Goal: Transaction & Acquisition: Purchase product/service

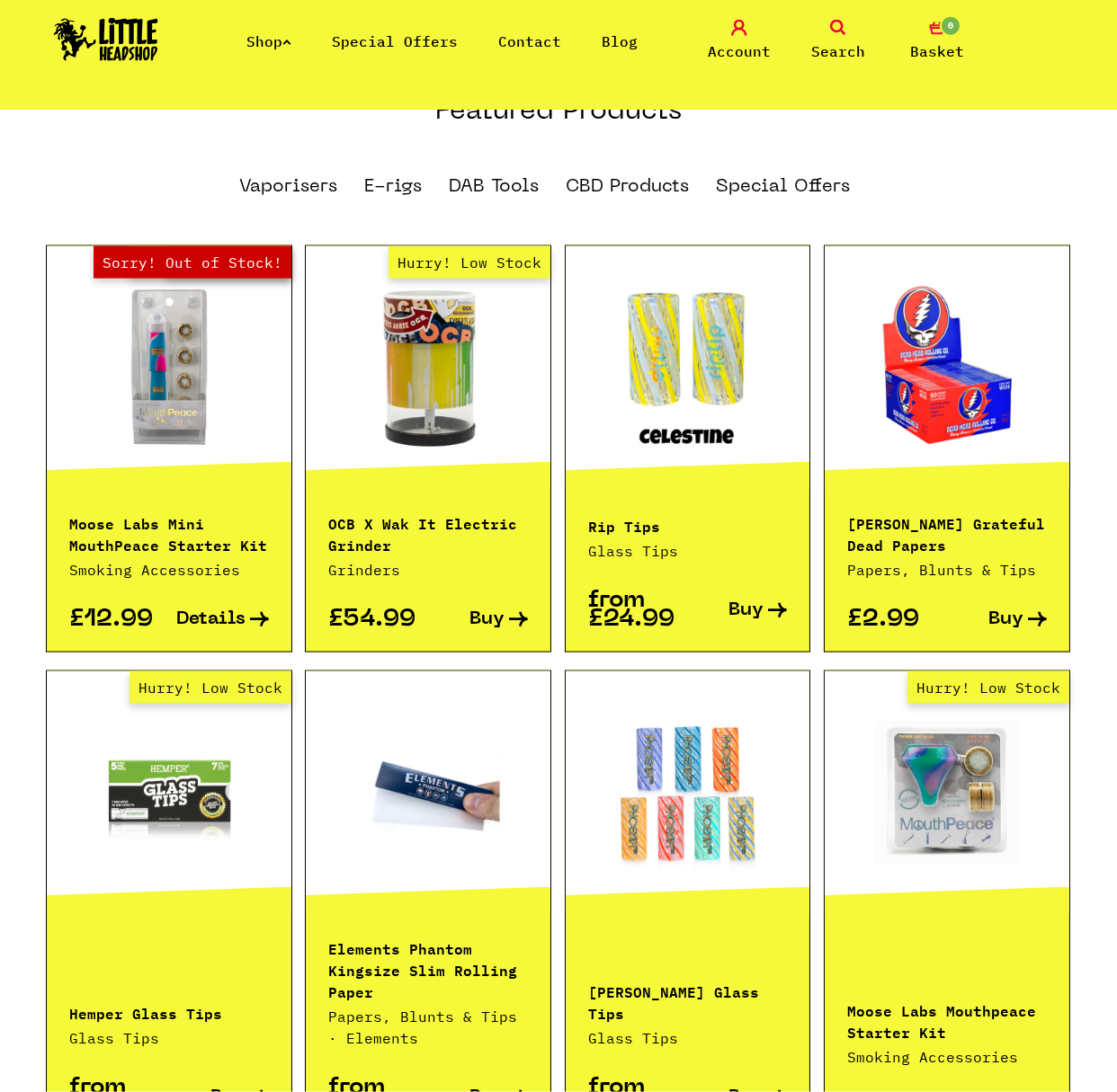
scroll to position [1087, 0]
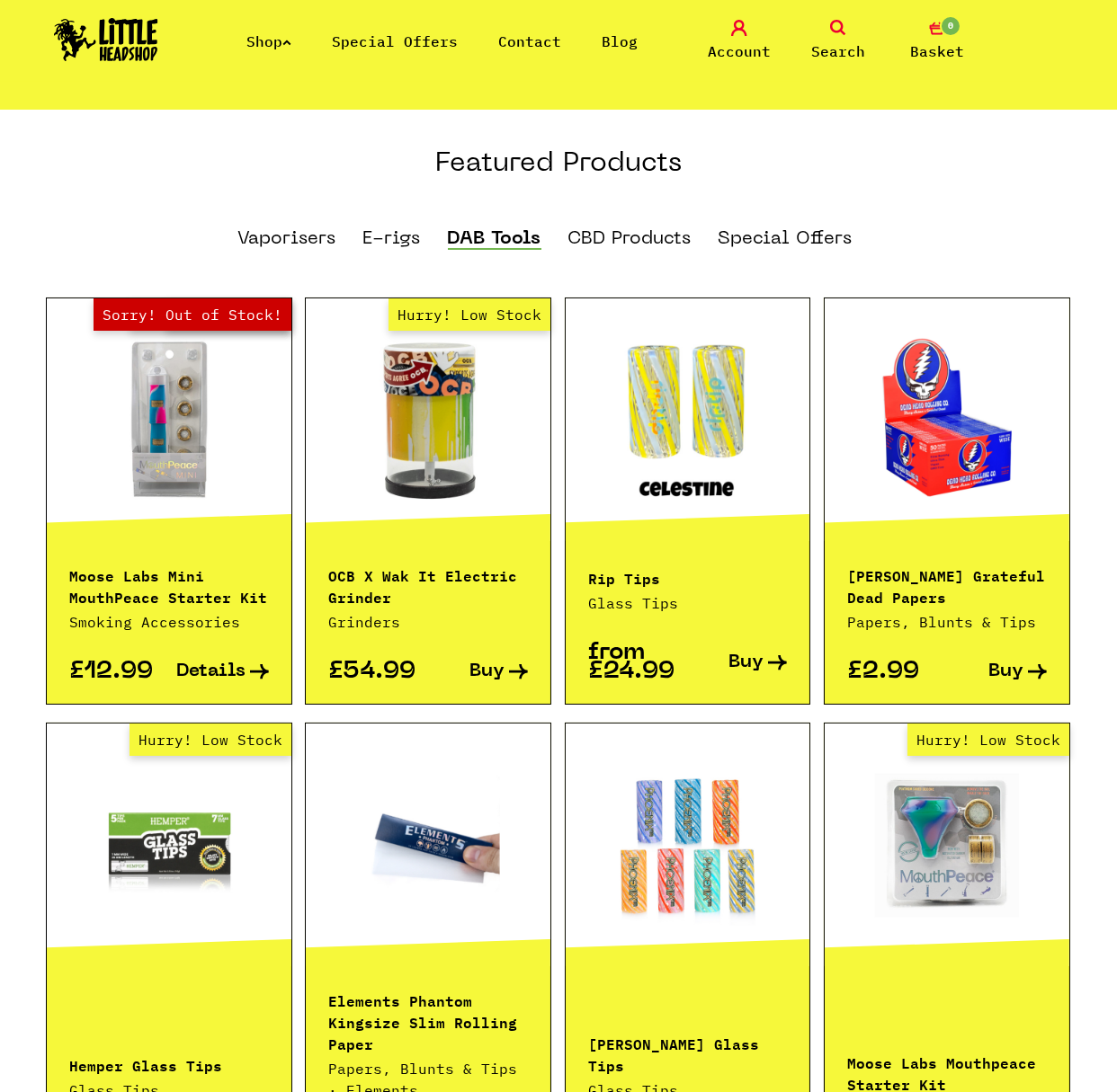
click at [499, 221] on li "DAB Tools" at bounding box center [494, 239] width 94 height 36
click at [508, 230] on link "DAB Tools" at bounding box center [494, 239] width 94 height 20
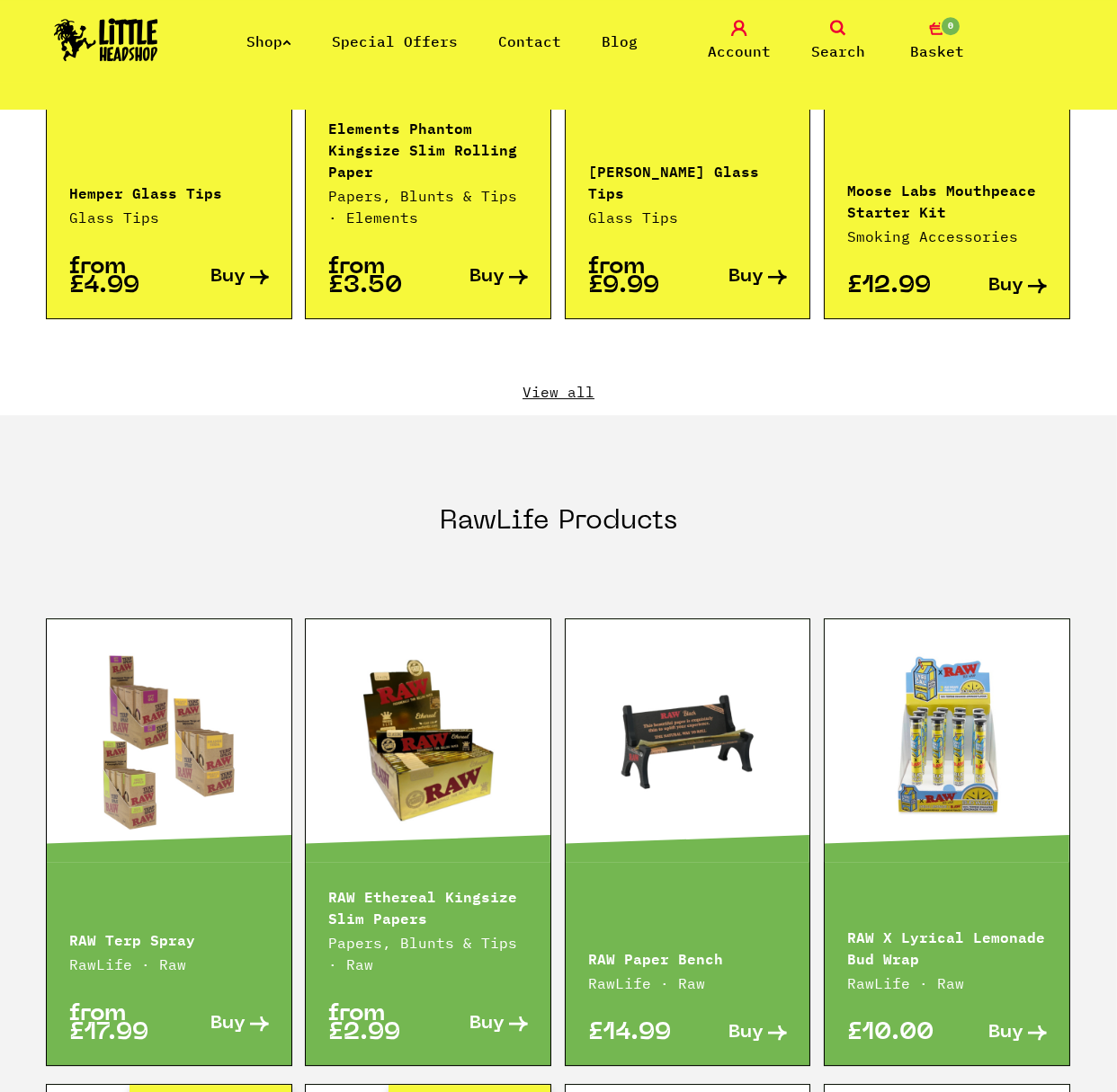
scroll to position [1977, 0]
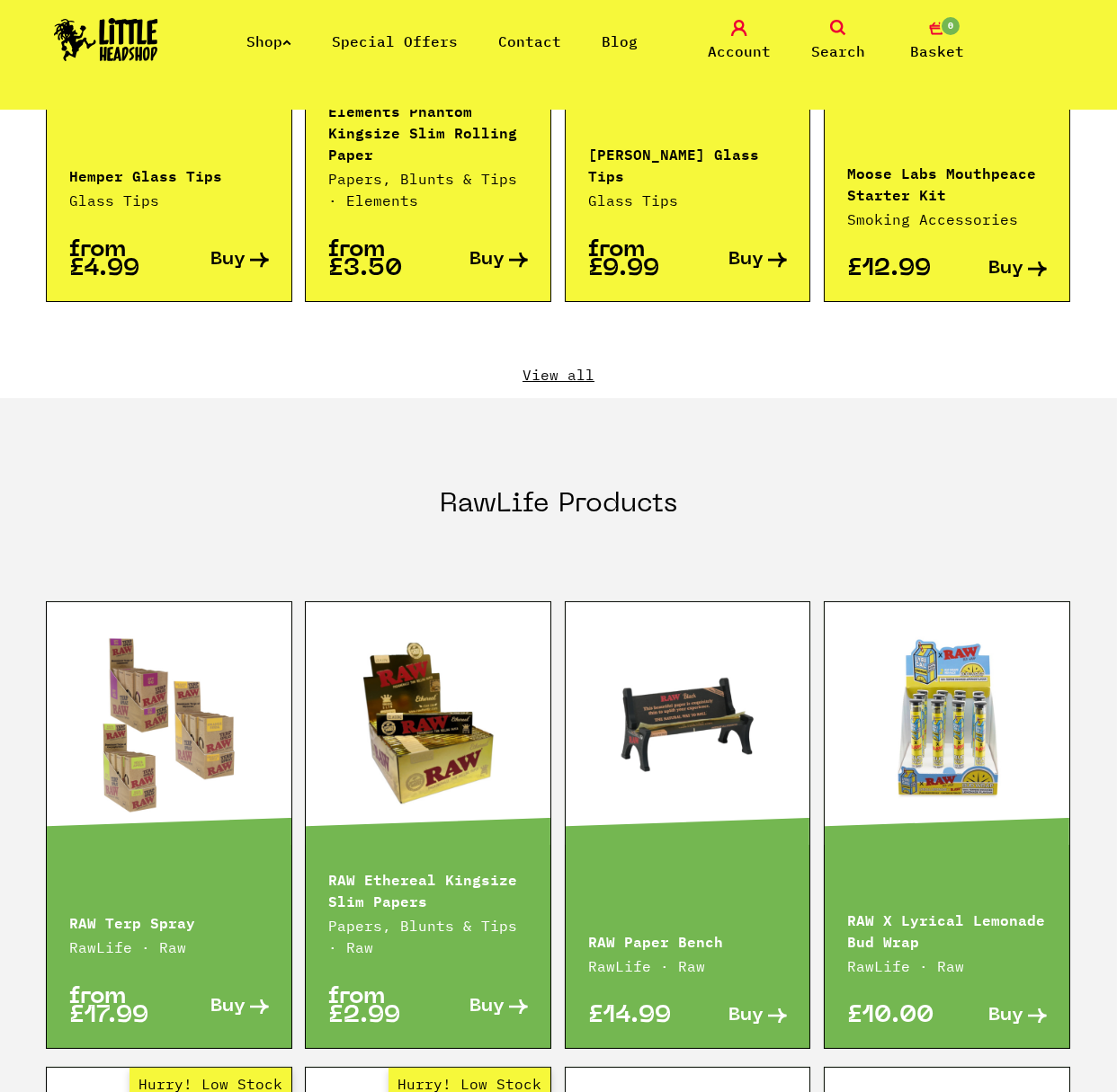
click at [648, 704] on link at bounding box center [688, 723] width 245 height 180
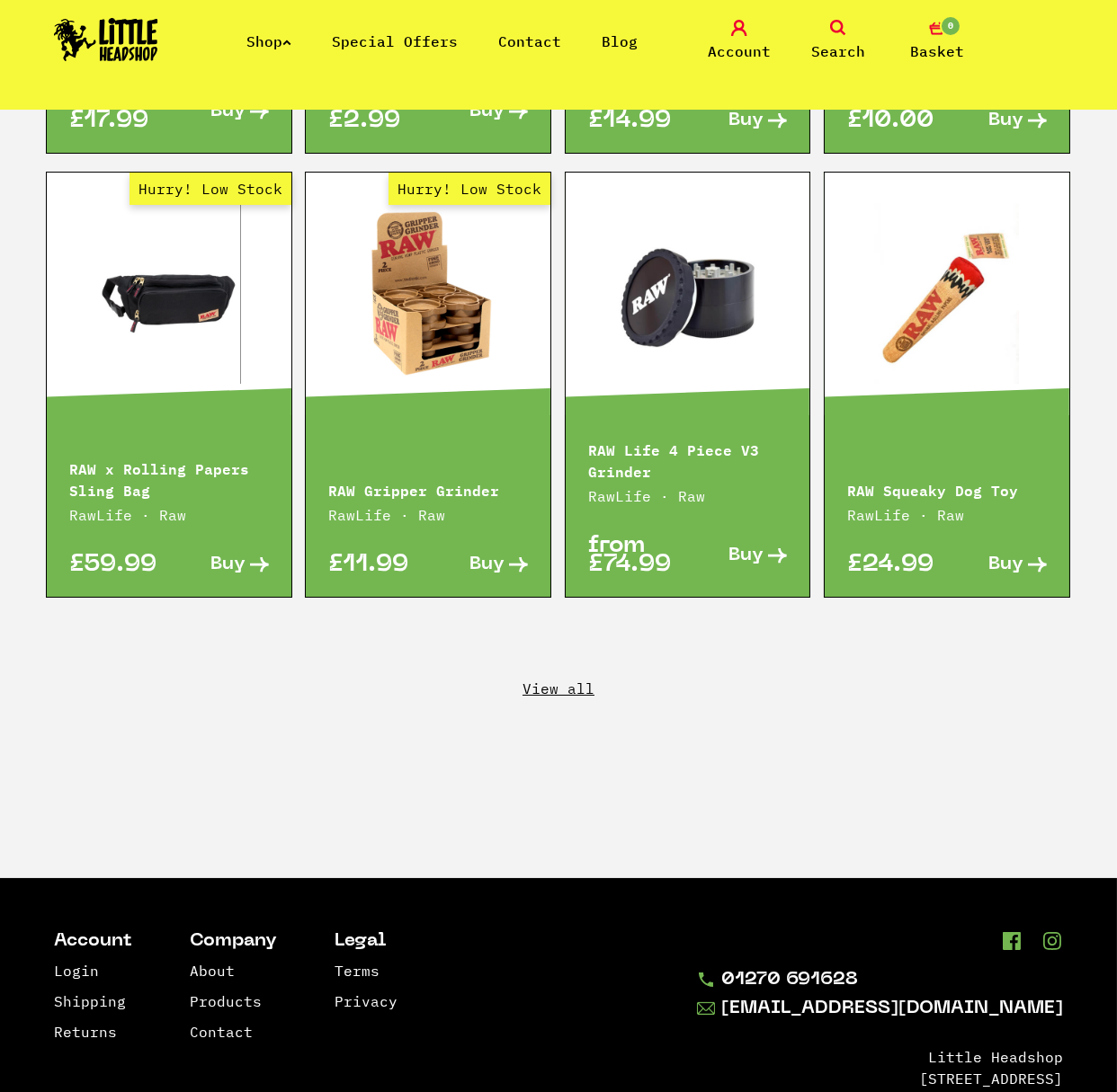
scroll to position [2972, 0]
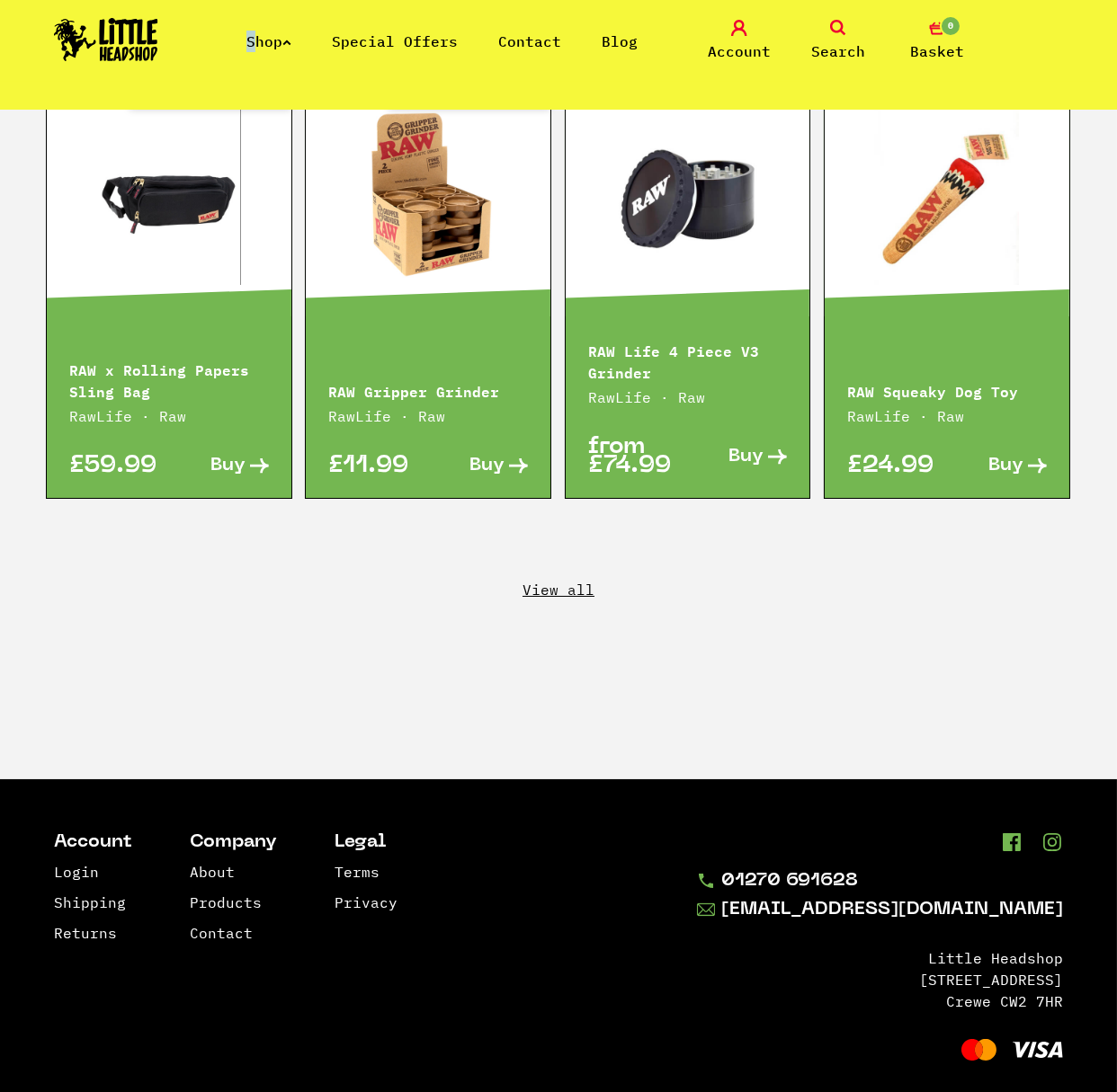
drag, startPoint x: 242, startPoint y: 47, endPoint x: 261, endPoint y: 50, distance: 19.2
click at [259, 50] on div "Shop Special Offers Contact Blog" at bounding box center [417, 41] width 519 height 22
click at [261, 51] on li "Shop" at bounding box center [269, 41] width 45 height 22
click at [264, 40] on link "Shop" at bounding box center [269, 41] width 45 height 18
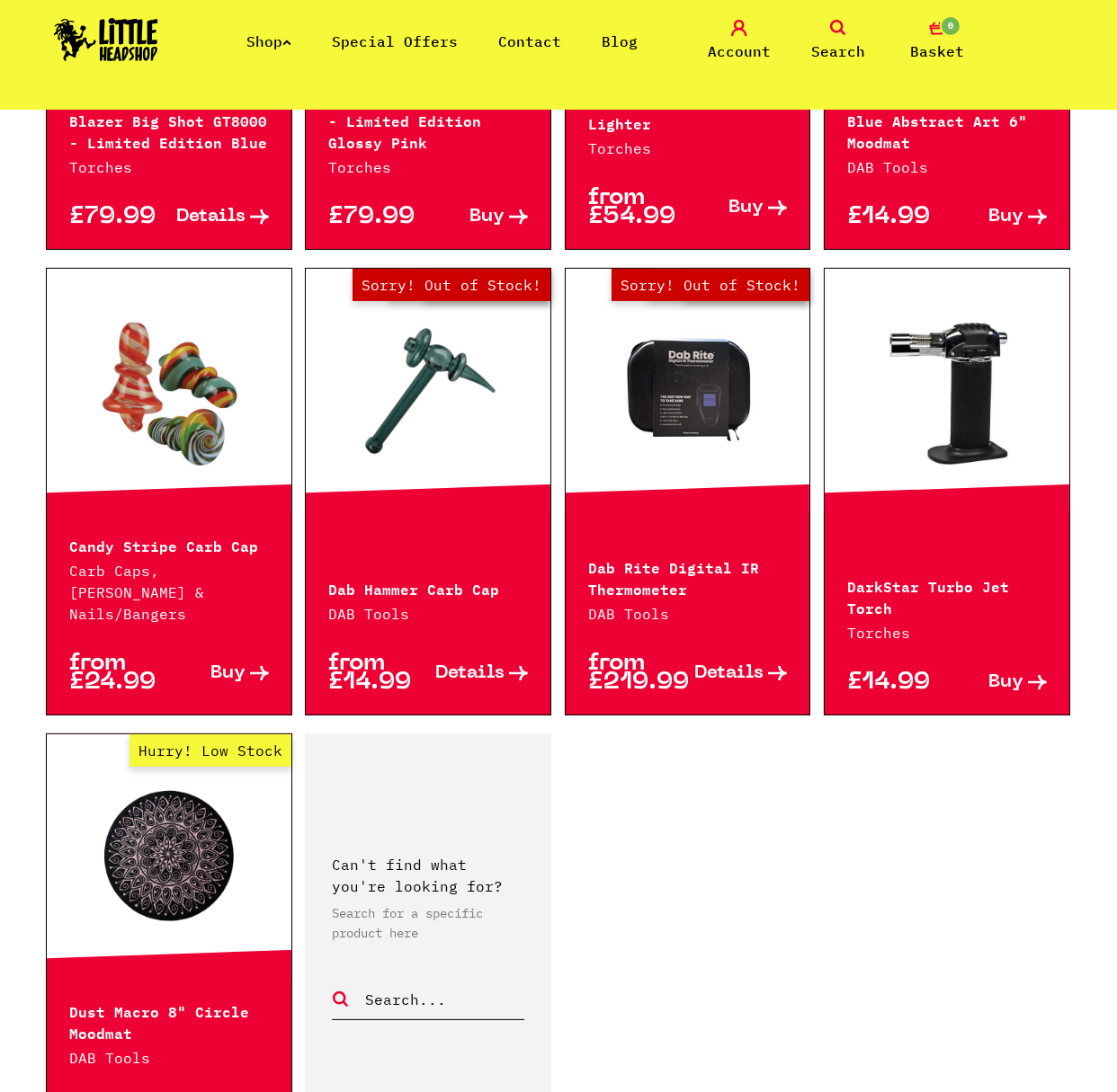
scroll to position [2471, 0]
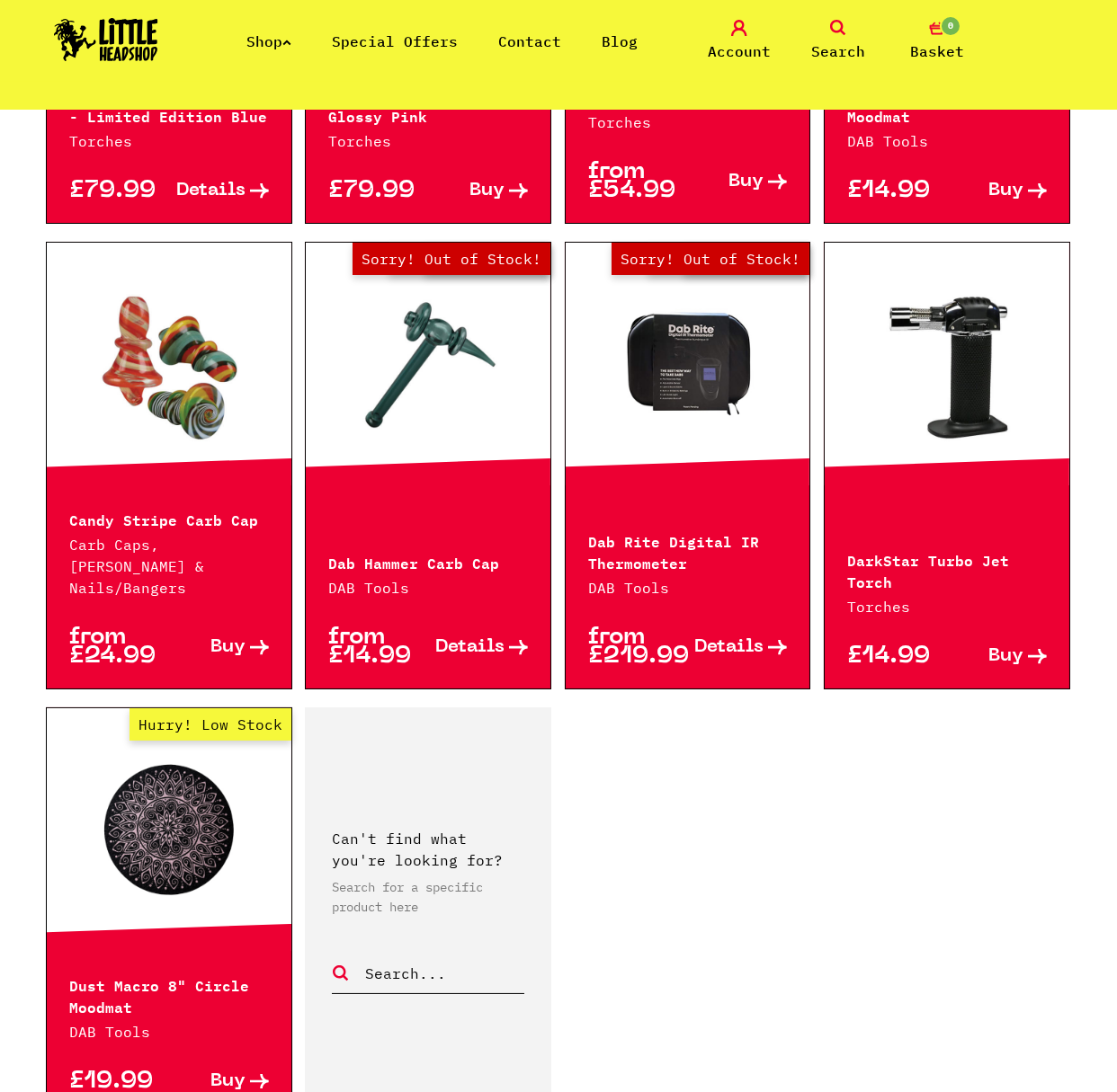
click at [116, 746] on link "Hurry! Low Stock" at bounding box center [168, 829] width 245 height 180
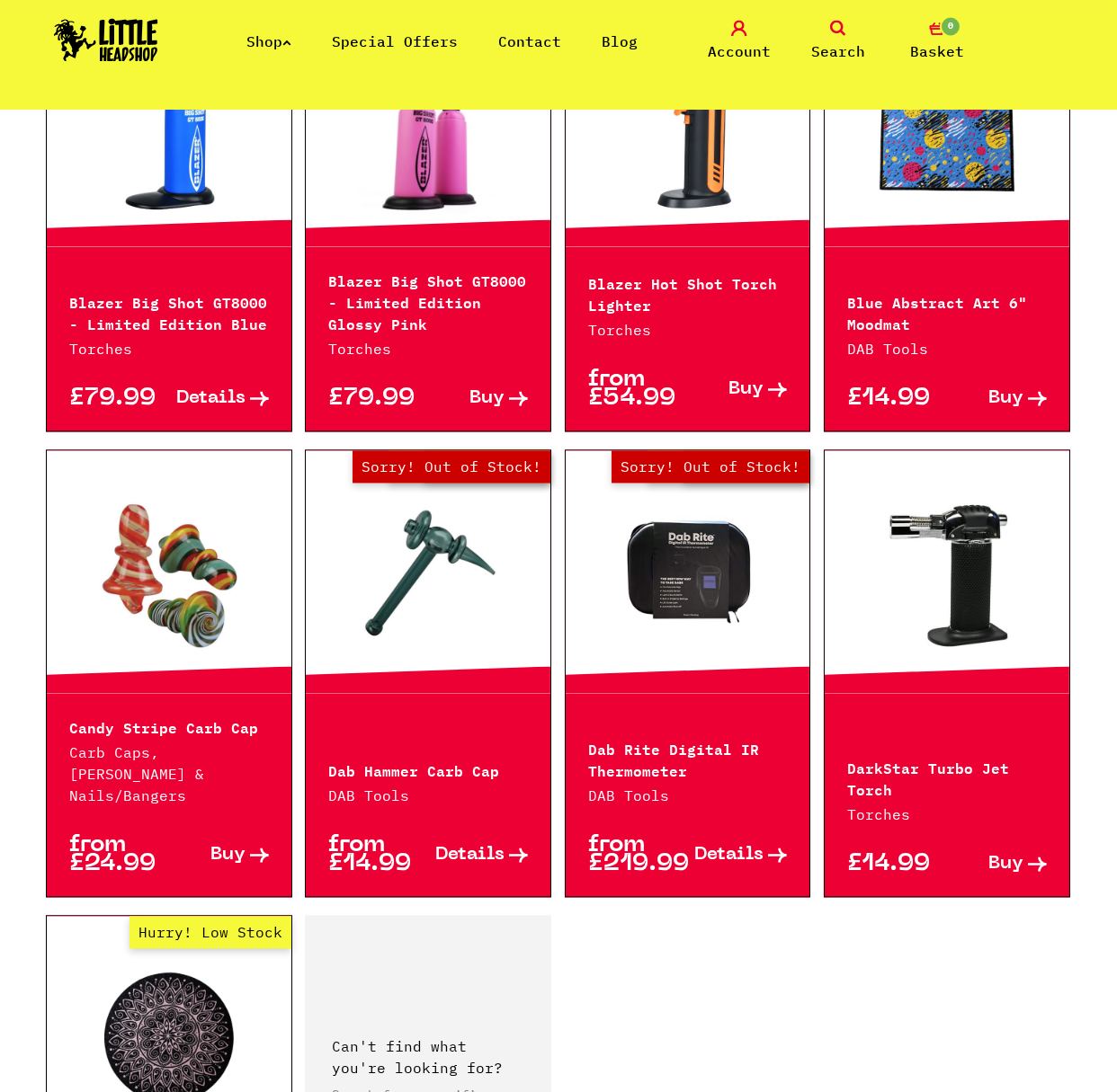
scroll to position [2274, 0]
